Goal: Information Seeking & Learning: Check status

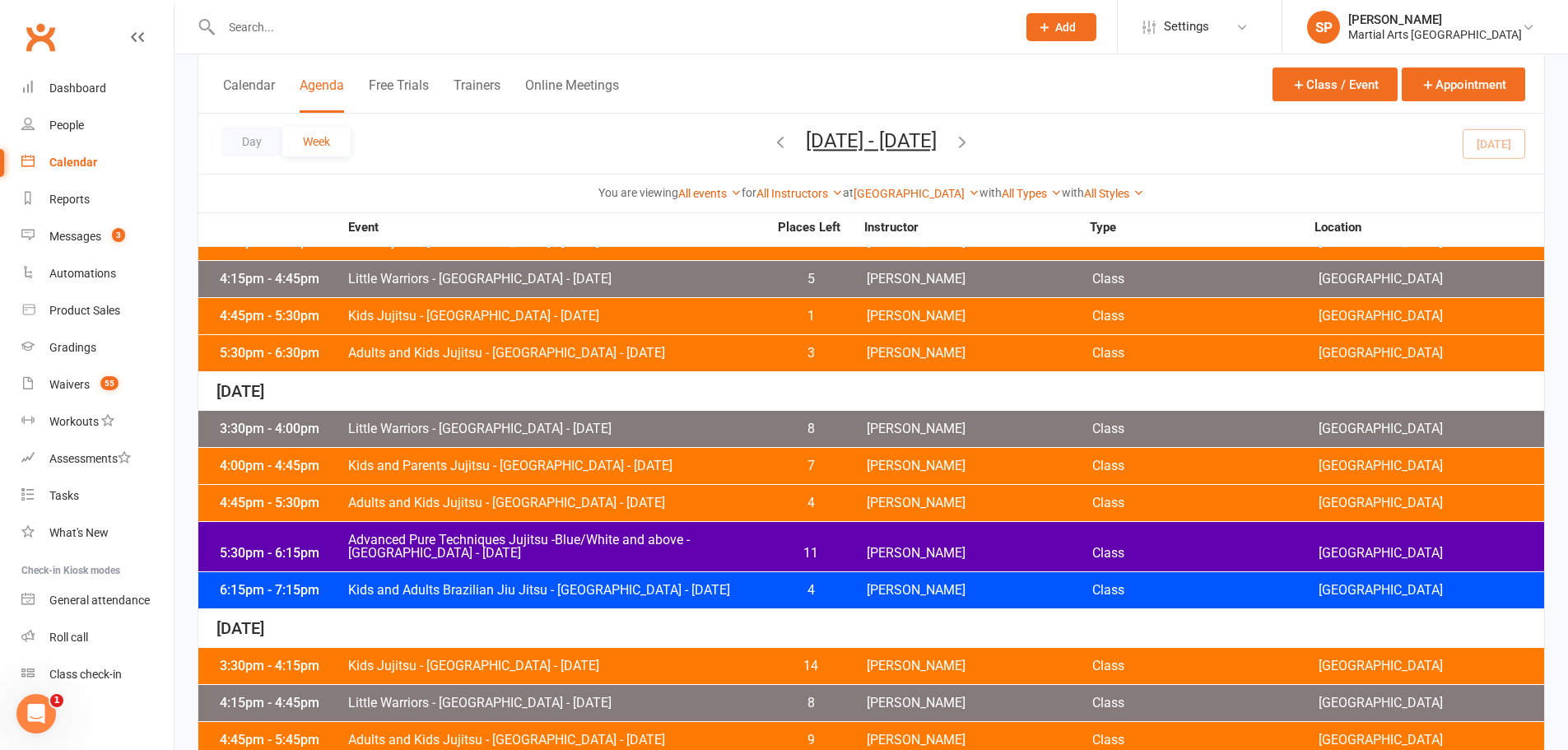
click at [488, 592] on span "Kids and Adults Brazilian Jiu Jitsu - [GEOGRAPHIC_DATA] - [DATE]" at bounding box center [558, 590] width 421 height 13
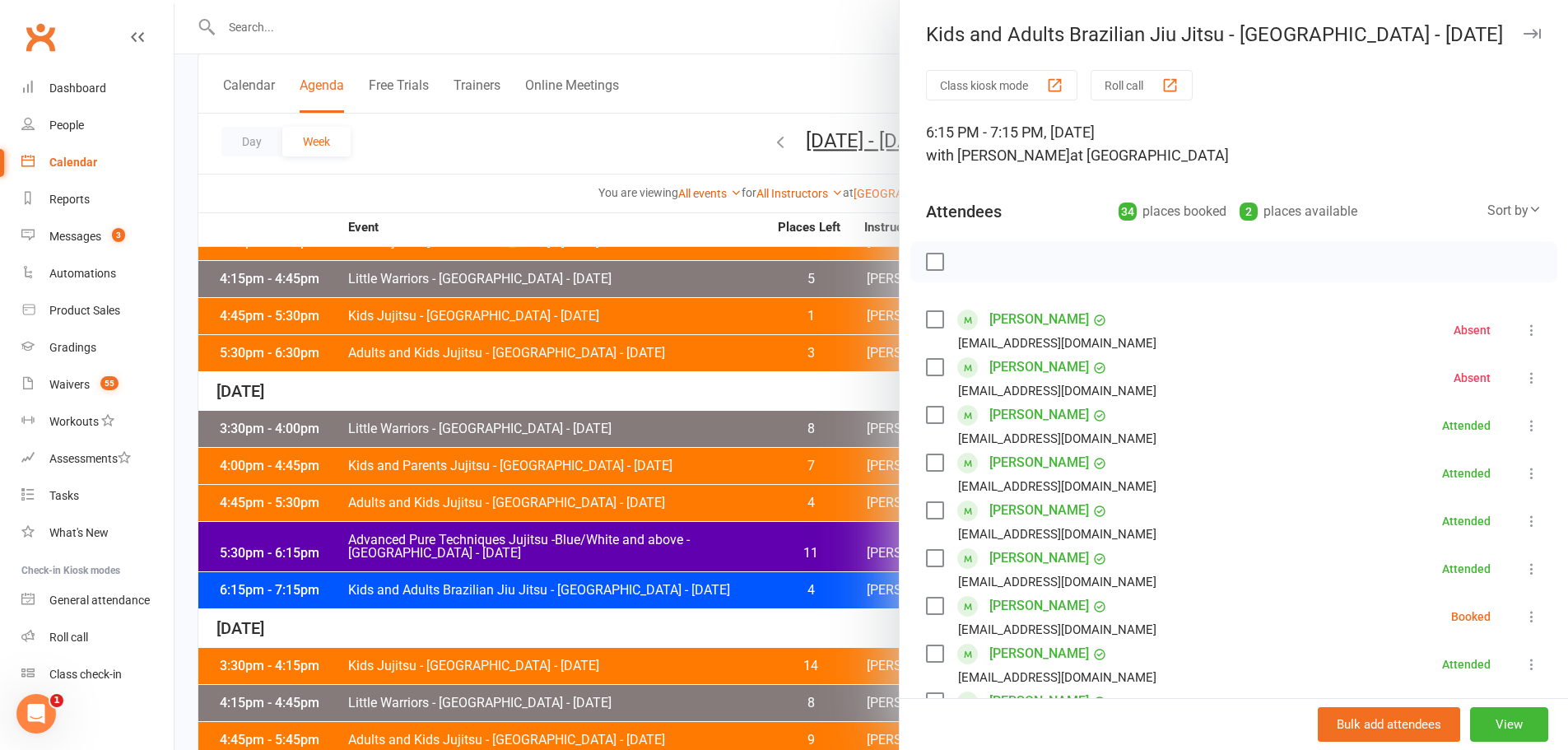
scroll to position [658, 0]
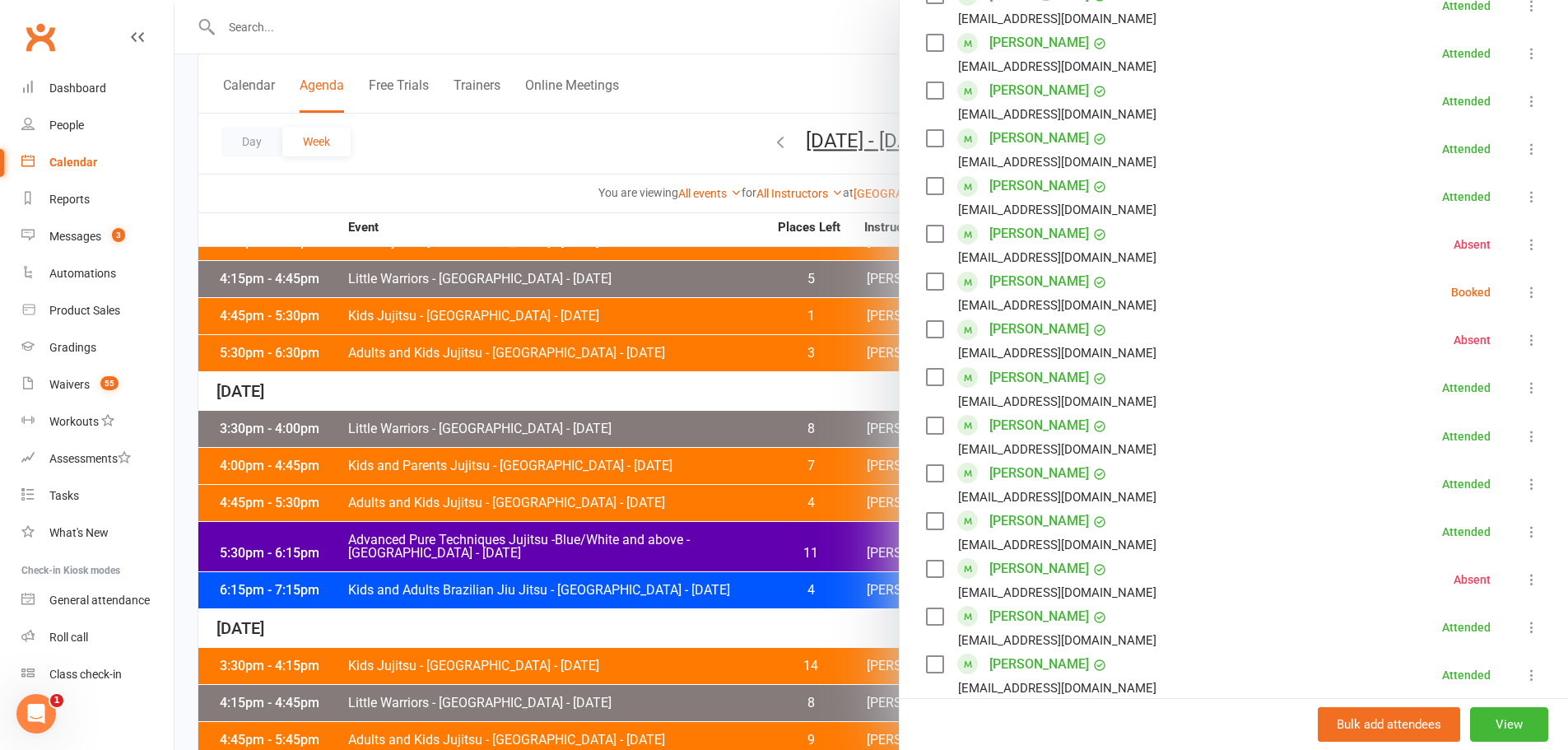
click at [1040, 517] on link "Scott Moerland" at bounding box center [1039, 520] width 100 height 26
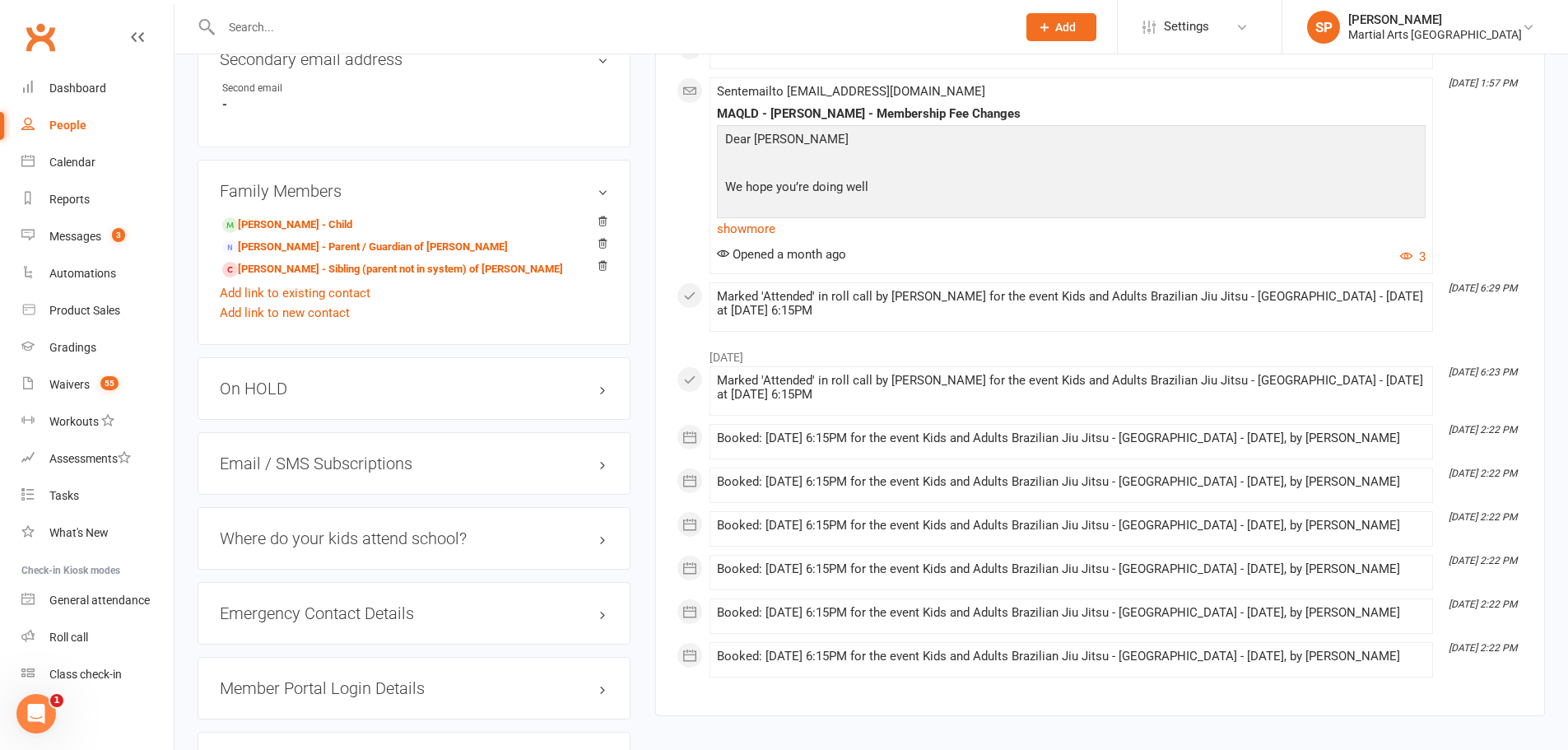
scroll to position [1481, 0]
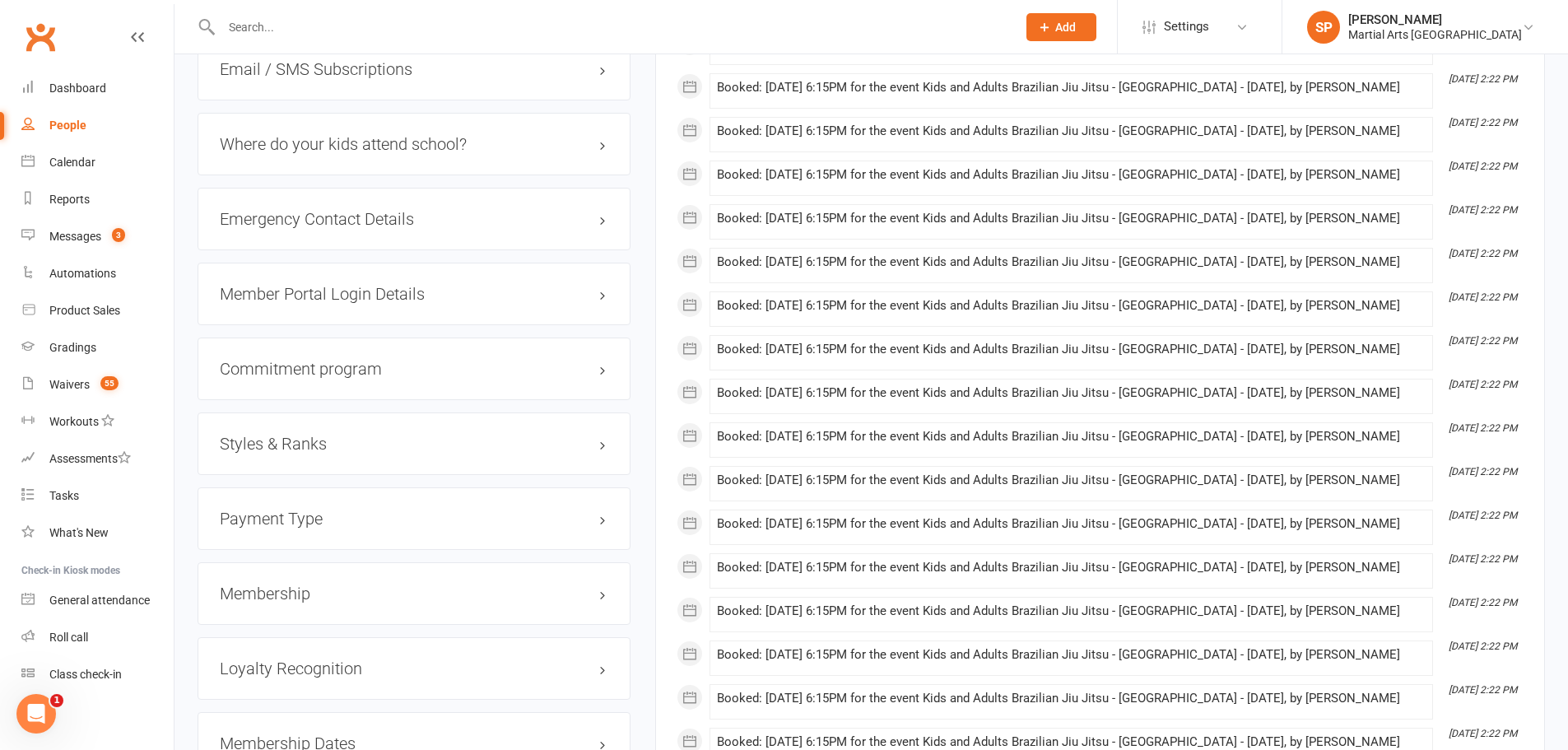
drag, startPoint x: 321, startPoint y: 461, endPoint x: 298, endPoint y: 446, distance: 27.5
click at [319, 461] on div "Styles & Ranks" at bounding box center [414, 443] width 433 height 62
click at [298, 446] on h3 "Styles & Ranks" at bounding box center [414, 443] width 388 height 18
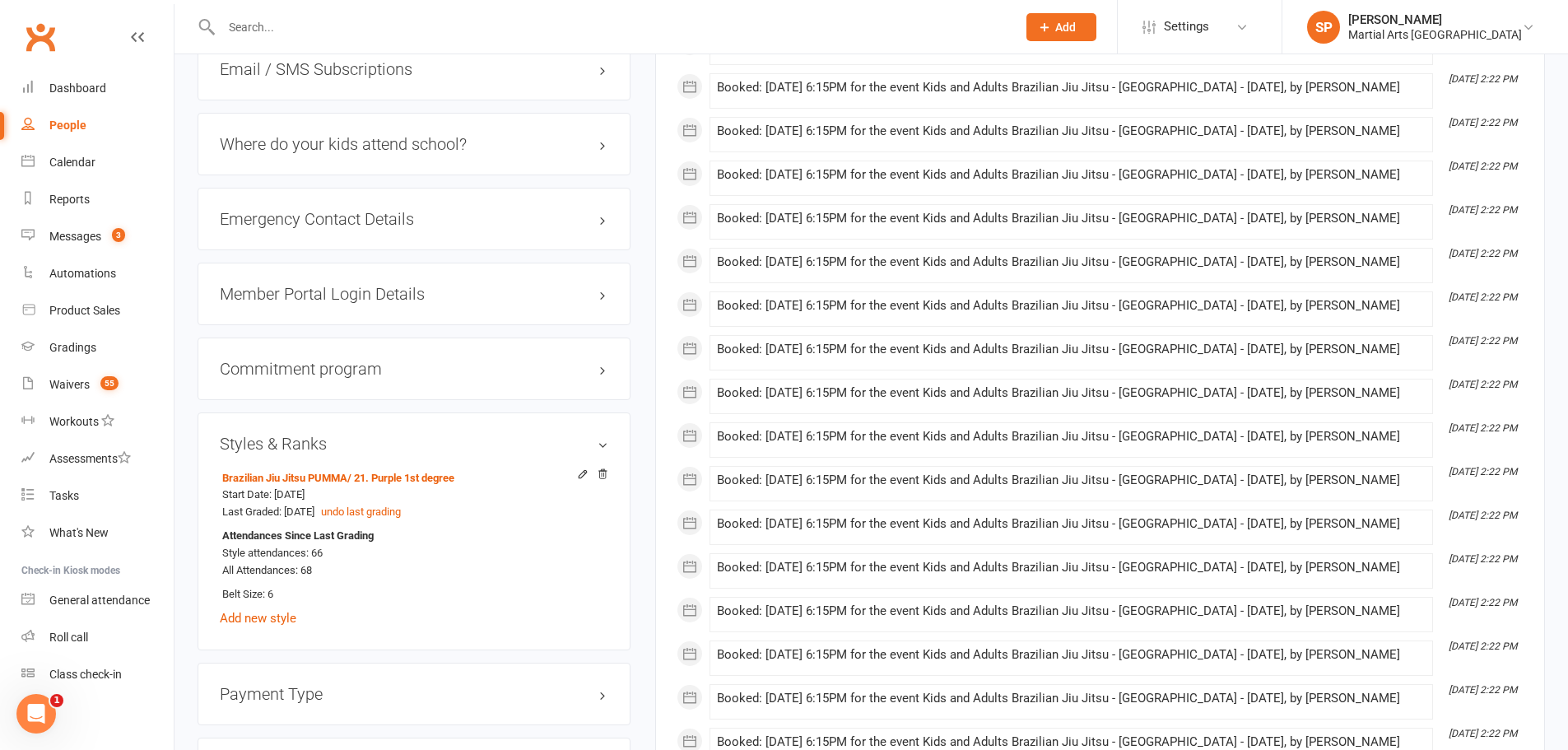
scroll to position [1563, 0]
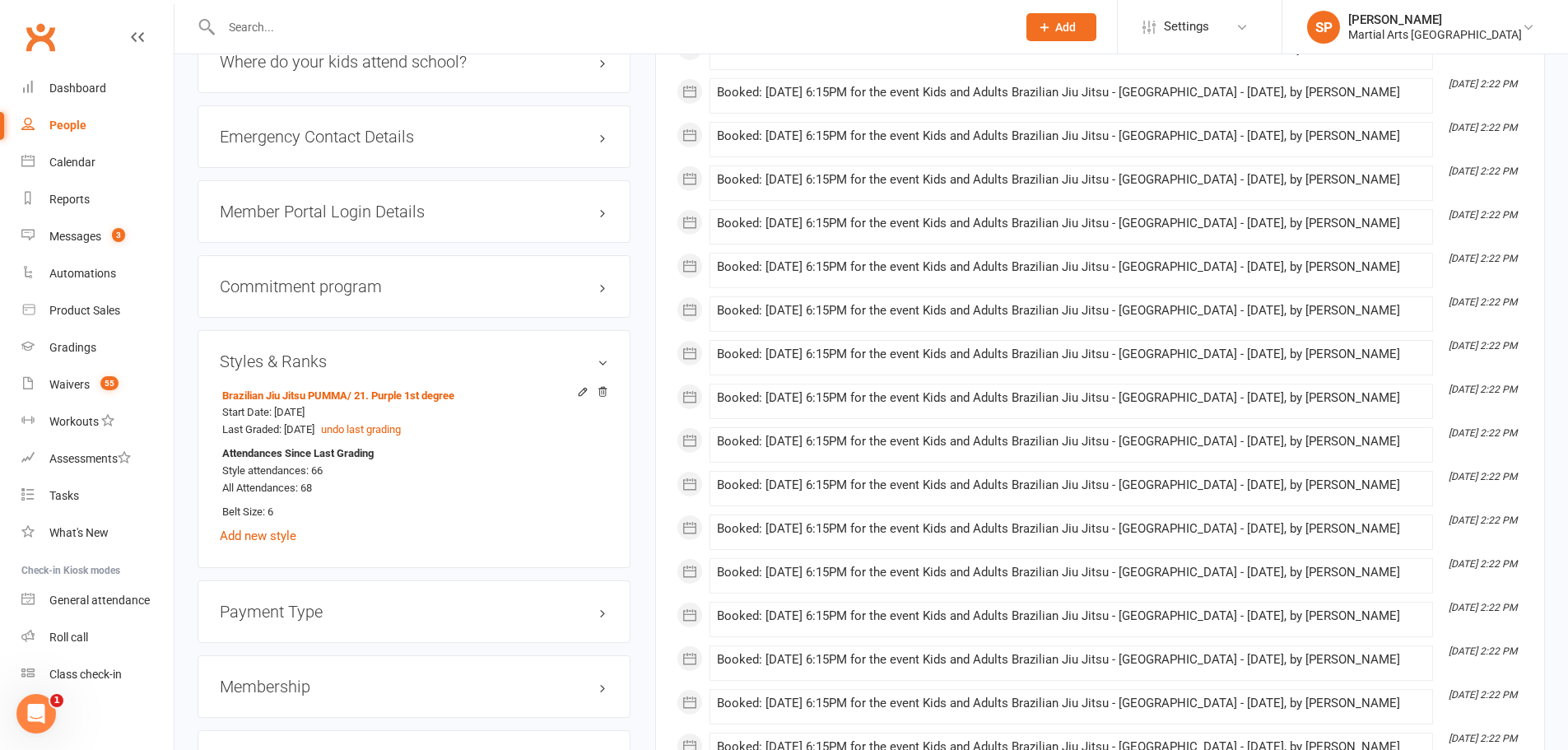
click at [295, 370] on h3 "Styles & Ranks" at bounding box center [414, 361] width 388 height 18
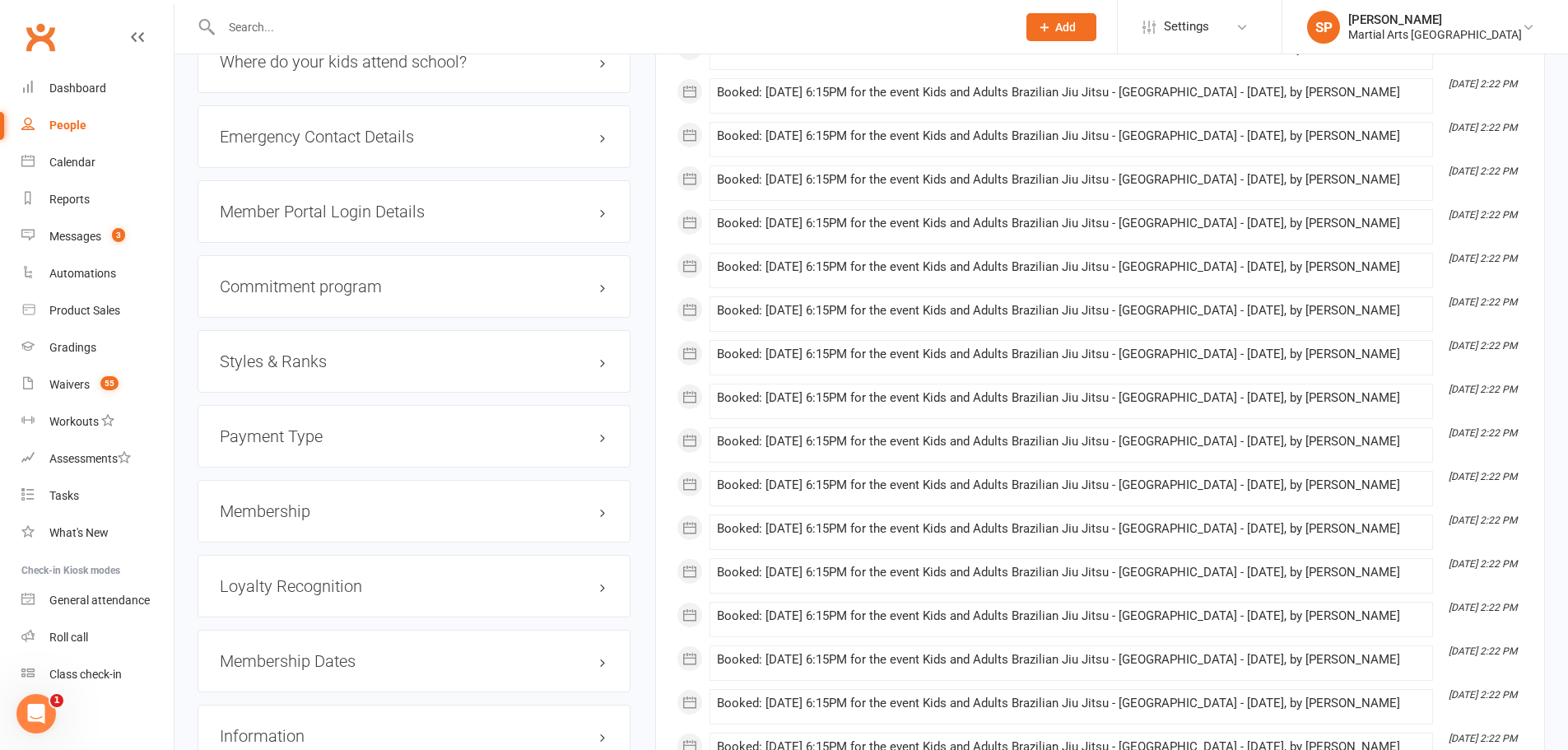
click at [270, 504] on h3 "Membership" at bounding box center [414, 511] width 388 height 18
click at [295, 506] on h3 "Membership" at bounding box center [414, 511] width 388 height 18
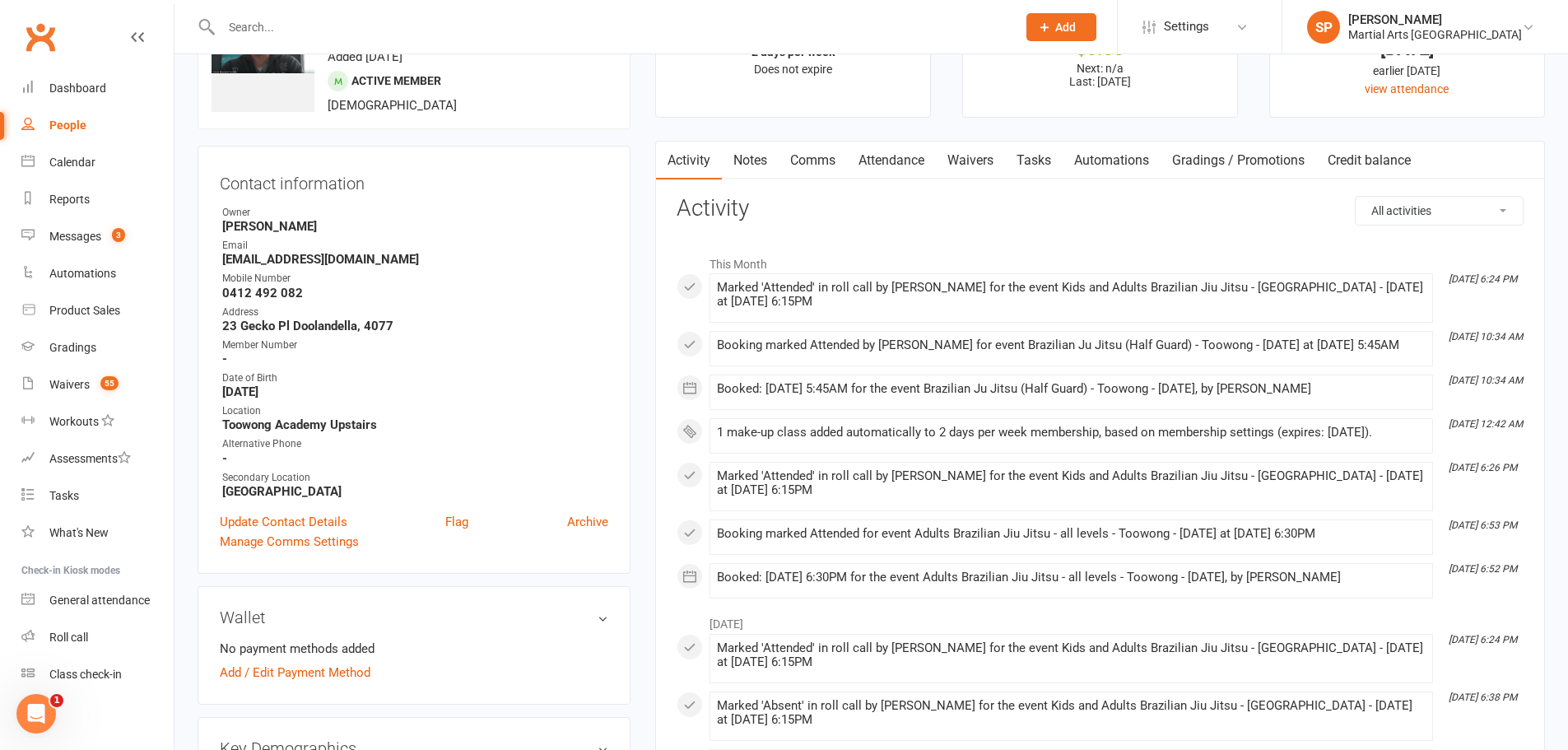
scroll to position [0, 0]
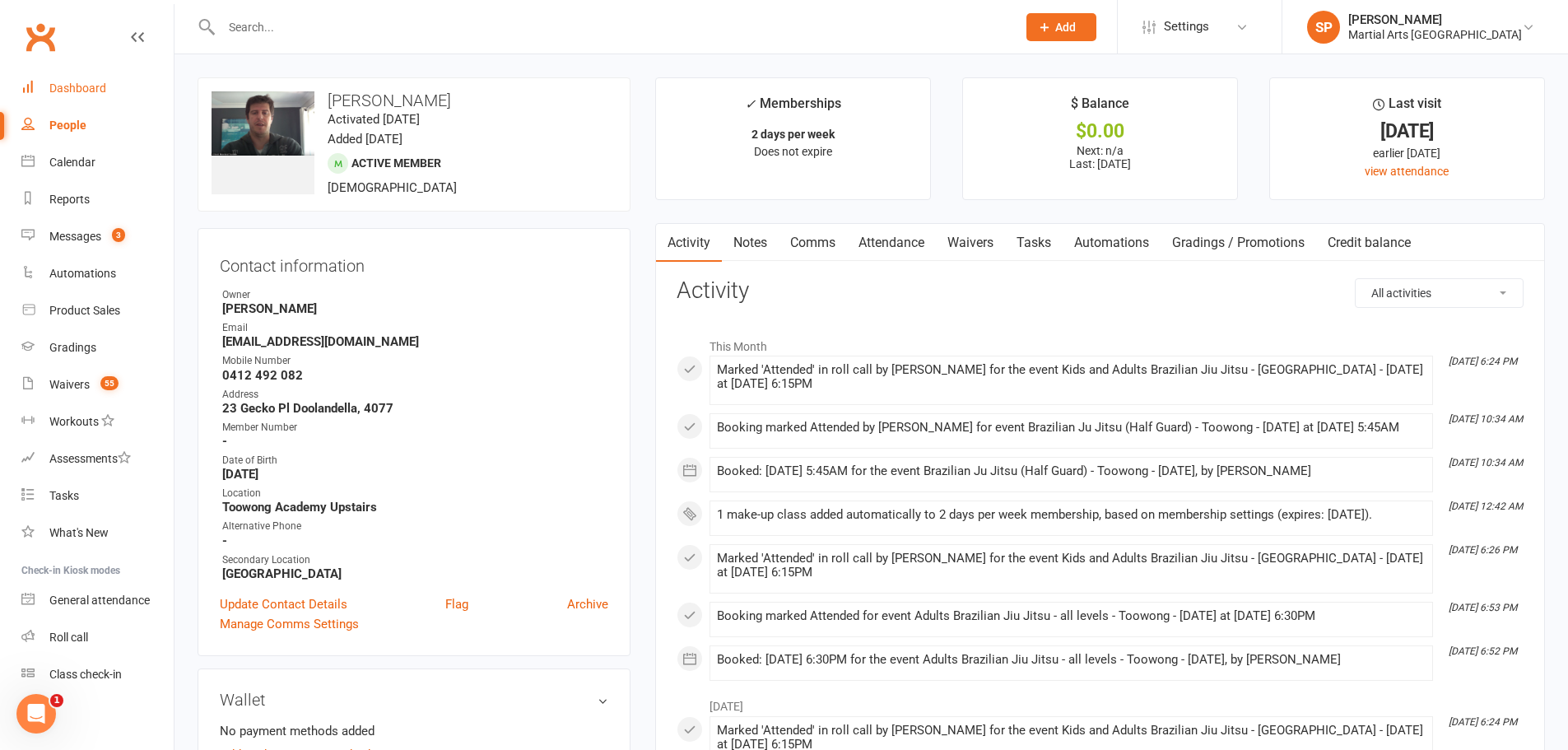
click at [59, 88] on div "Dashboard" at bounding box center [78, 87] width 57 height 13
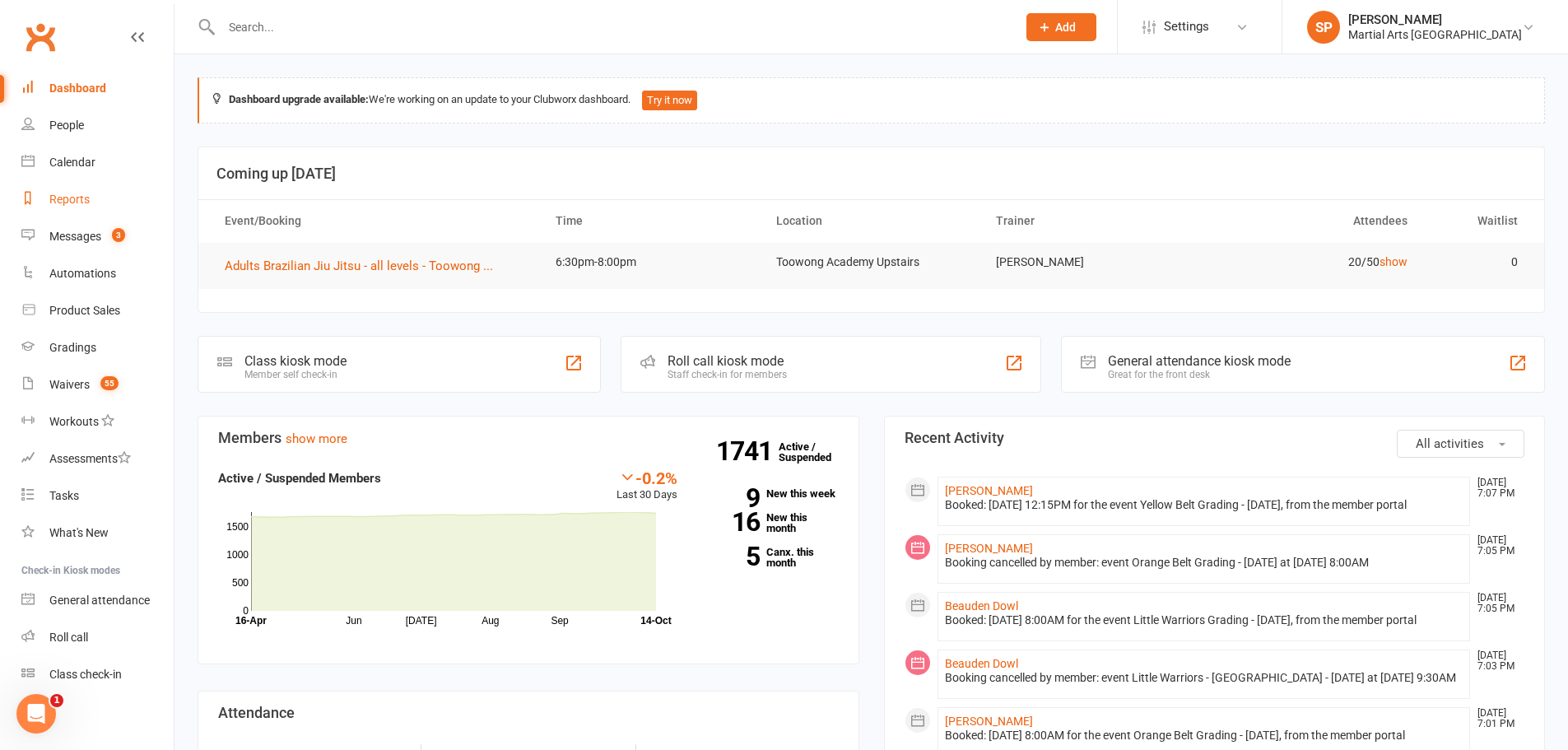
click at [85, 196] on div "Reports" at bounding box center [69, 198] width 41 height 13
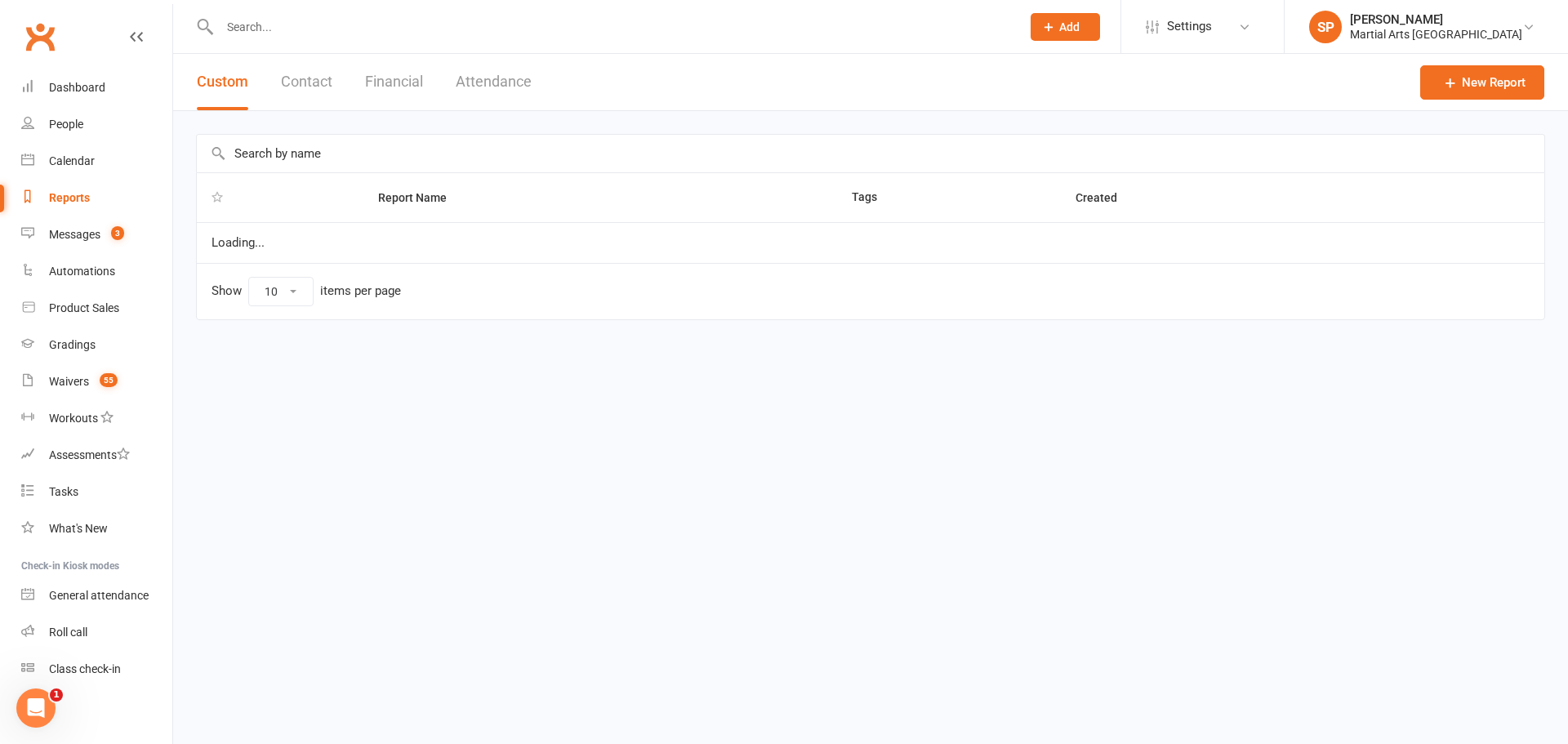
select select "100"
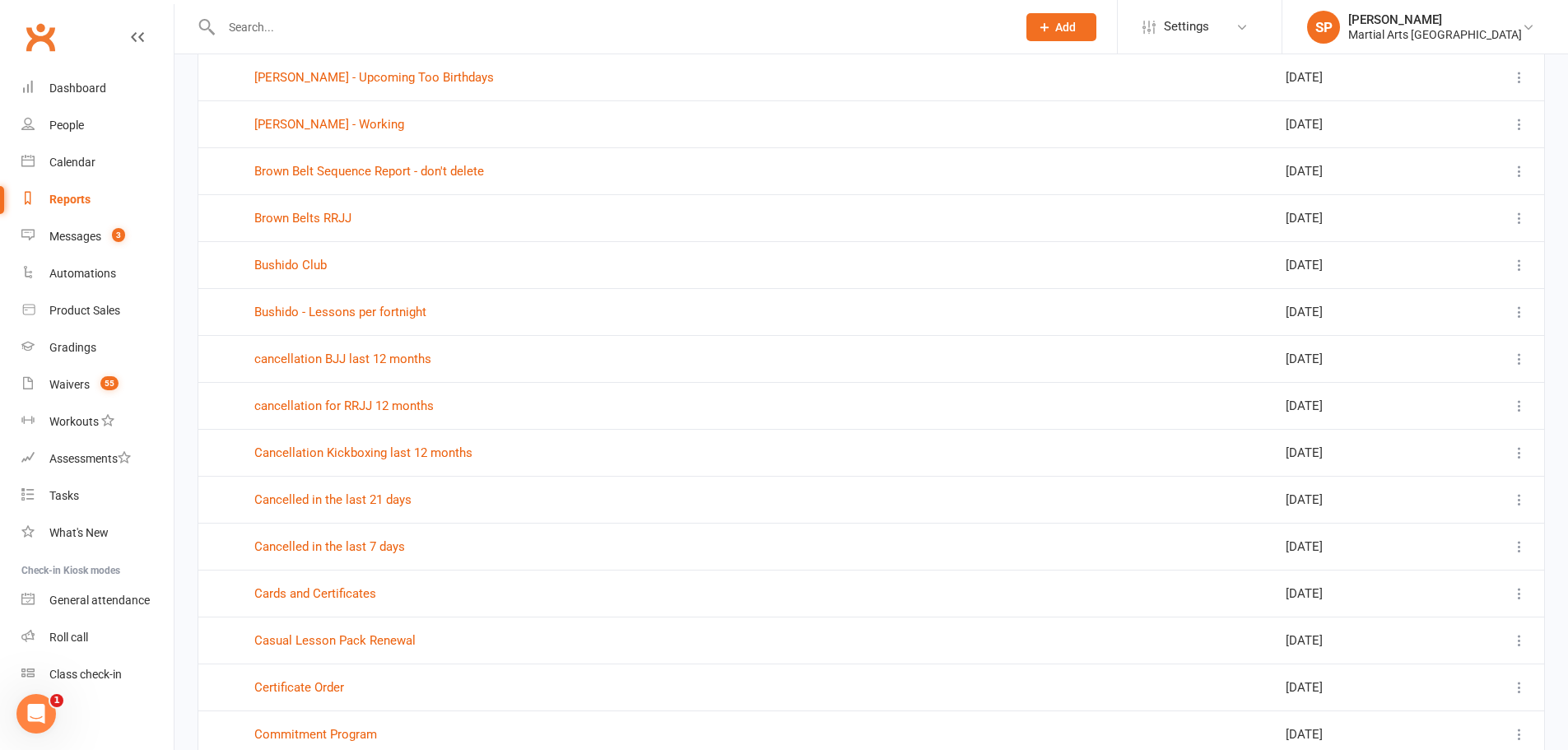
scroll to position [2798, 0]
click at [362, 549] on link "Cancelled in the last 7 days" at bounding box center [330, 545] width 151 height 15
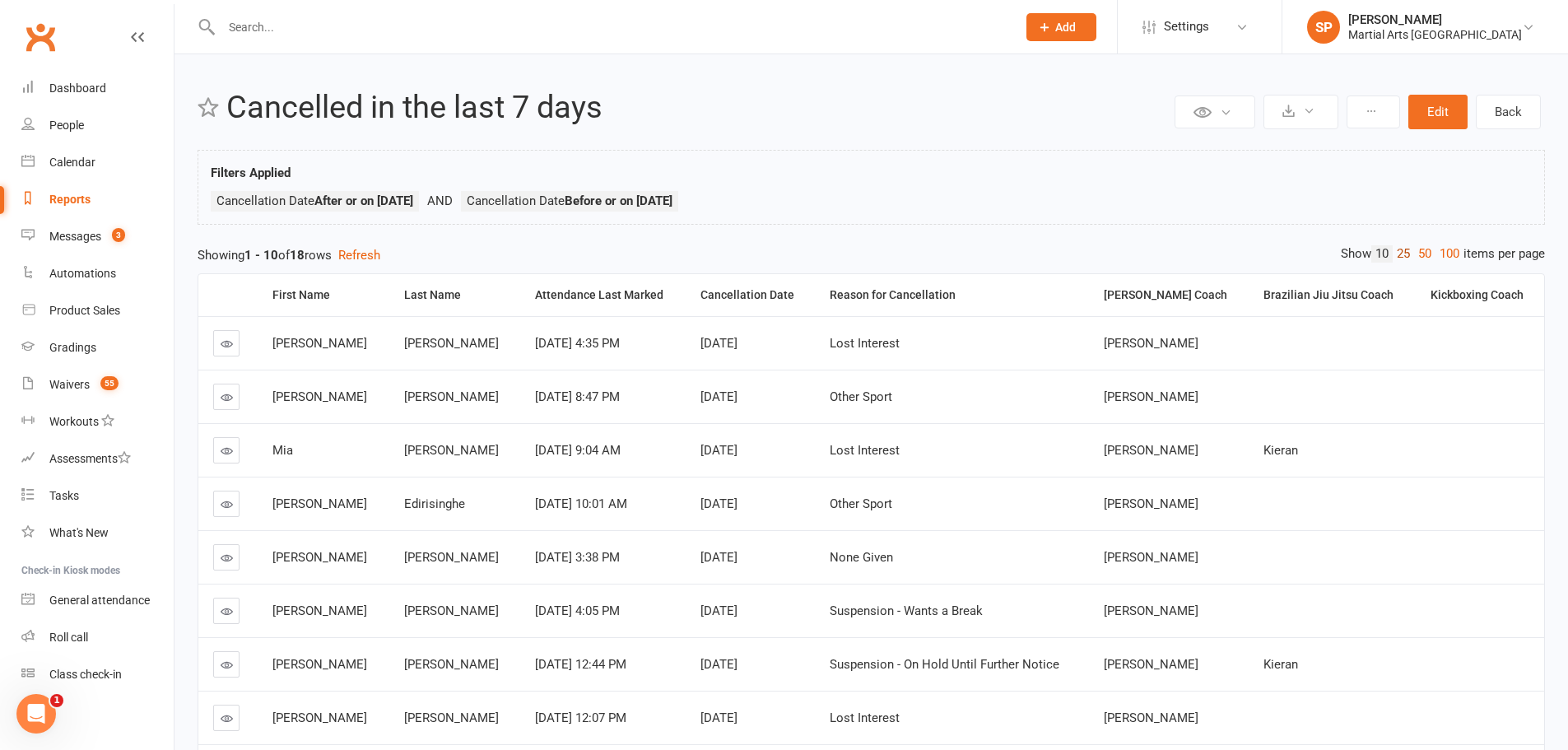
click at [1399, 254] on link "25" at bounding box center [1403, 254] width 22 height 17
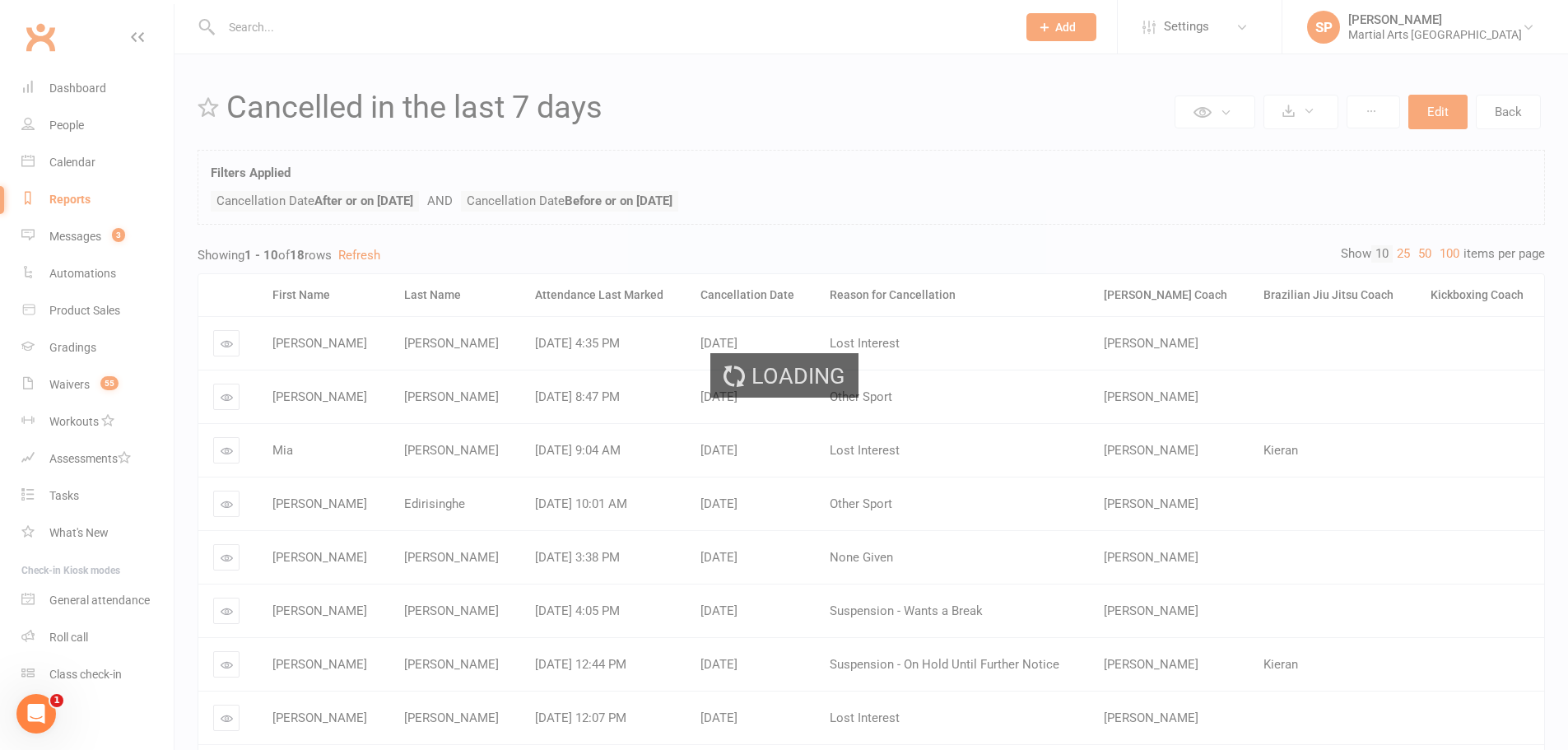
click at [1107, 307] on th "Ronin Ryu Jujitsu Coach" at bounding box center [1169, 294] width 160 height 42
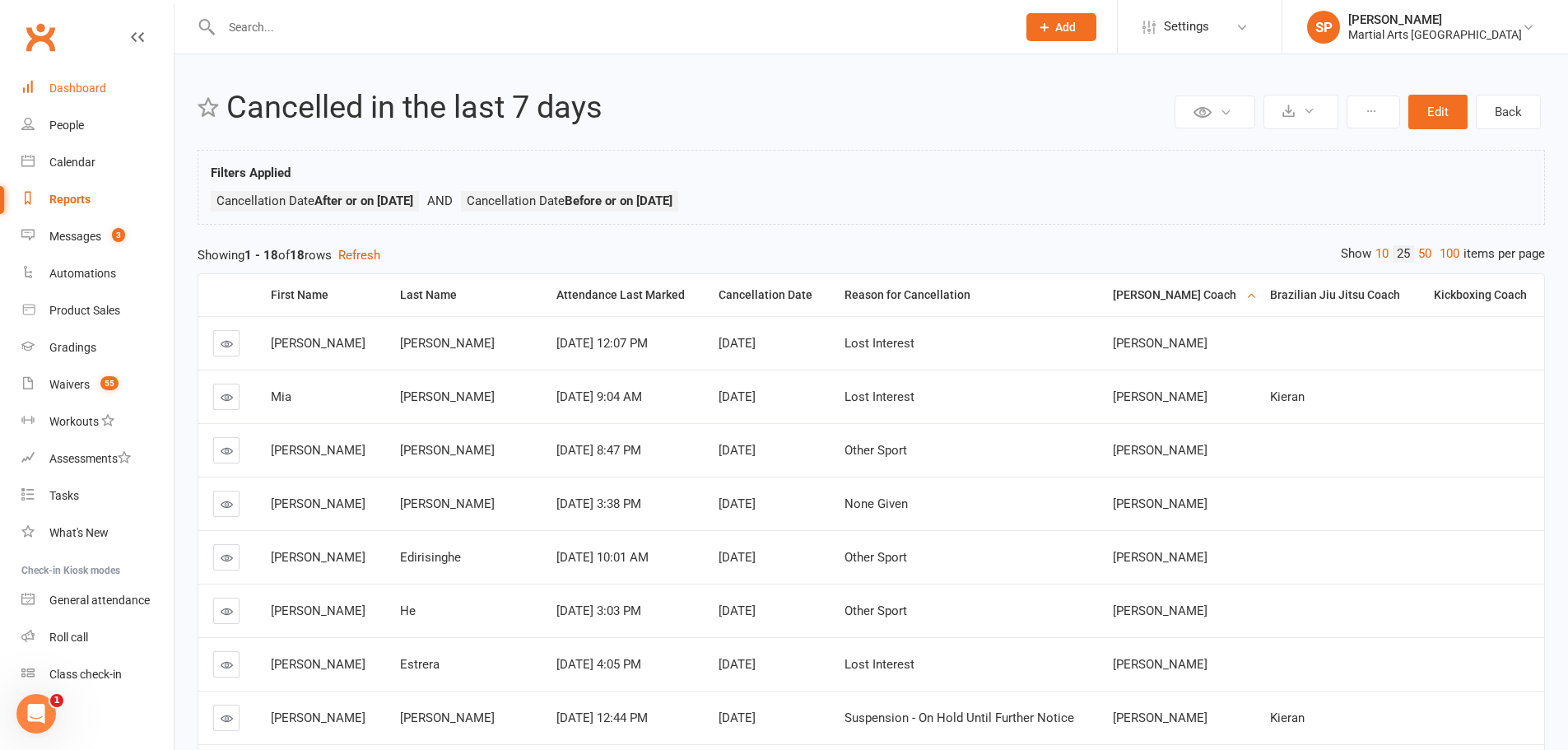
click at [91, 91] on div "Dashboard" at bounding box center [78, 87] width 57 height 13
